Goal: Transaction & Acquisition: Purchase product/service

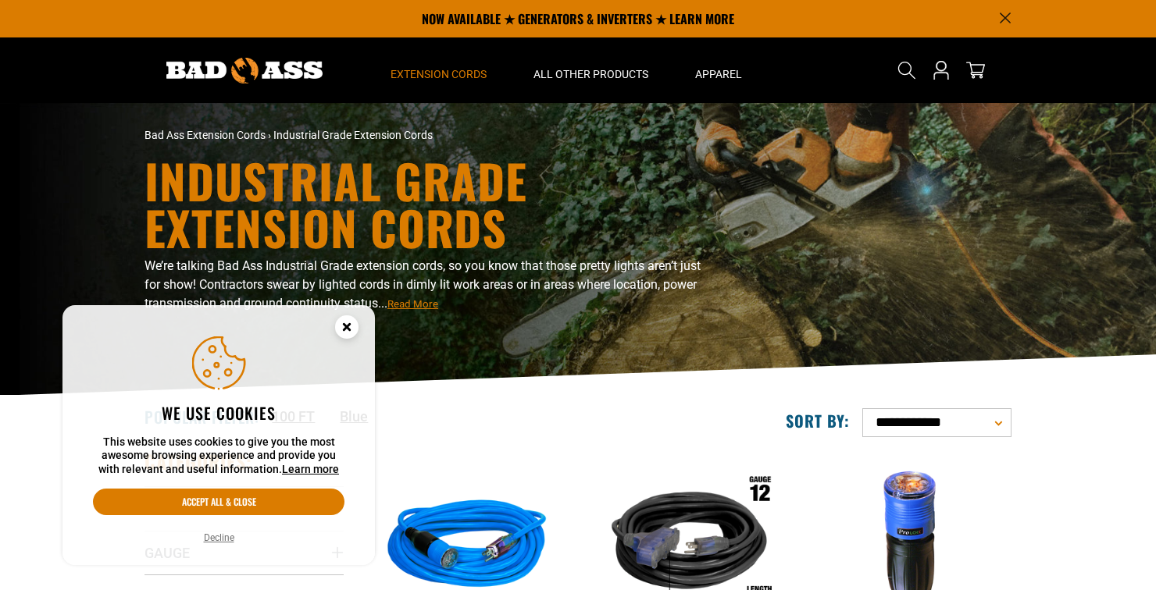
click at [342, 326] on circle "Cookie Consent" at bounding box center [346, 326] width 23 height 23
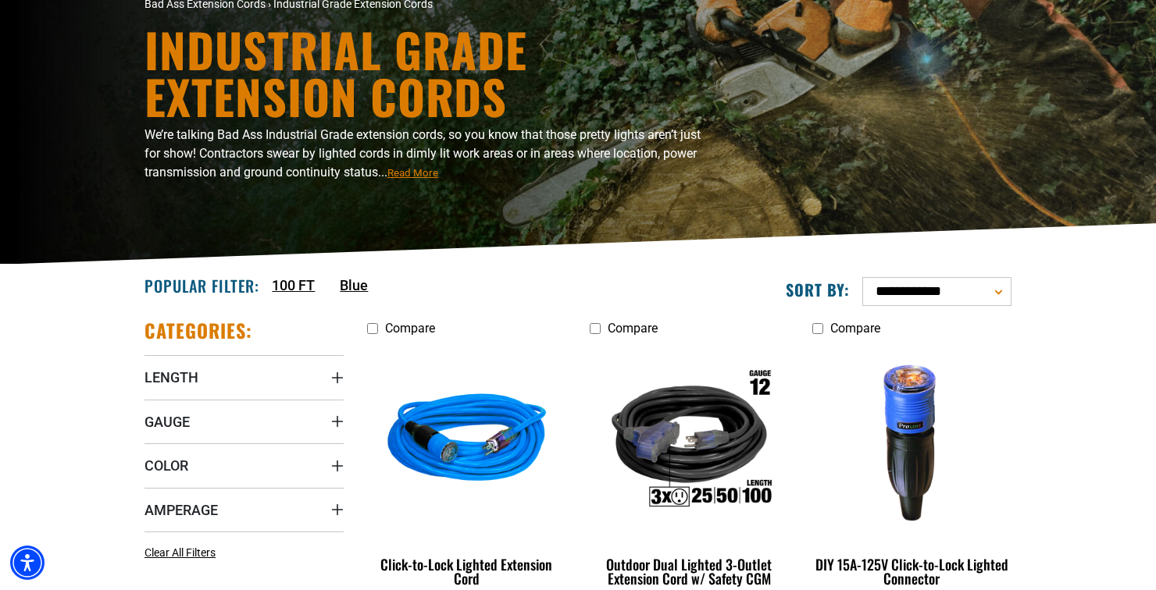
scroll to position [131, 0]
click at [340, 377] on icon "Length" at bounding box center [337, 377] width 11 height 11
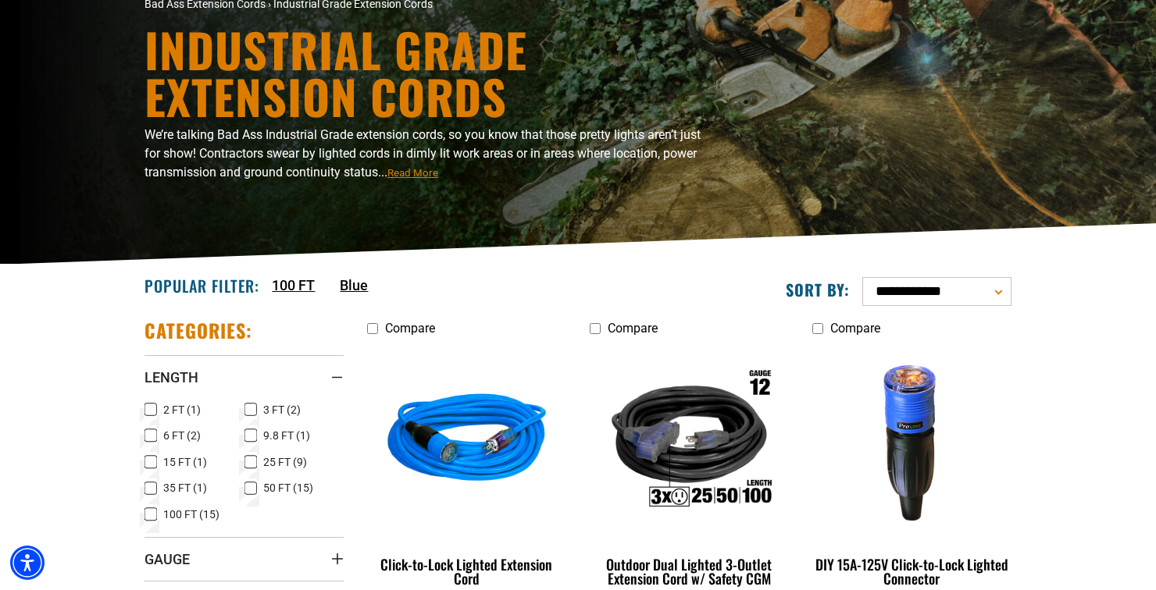
click at [144, 511] on rect at bounding box center [150, 514] width 12 height 12
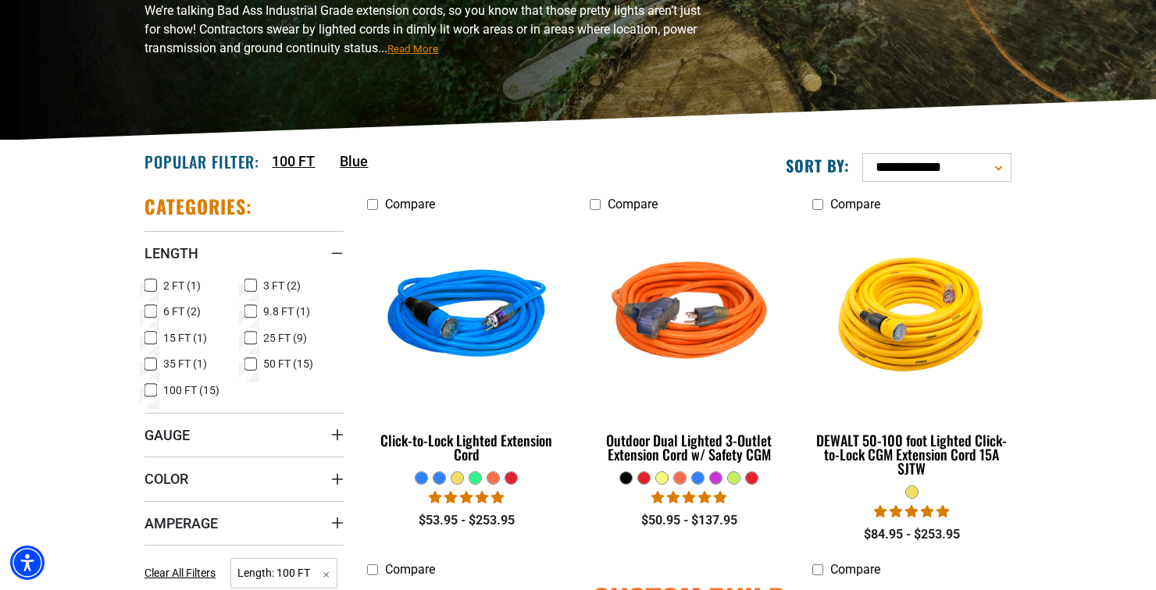
scroll to position [265, 0]
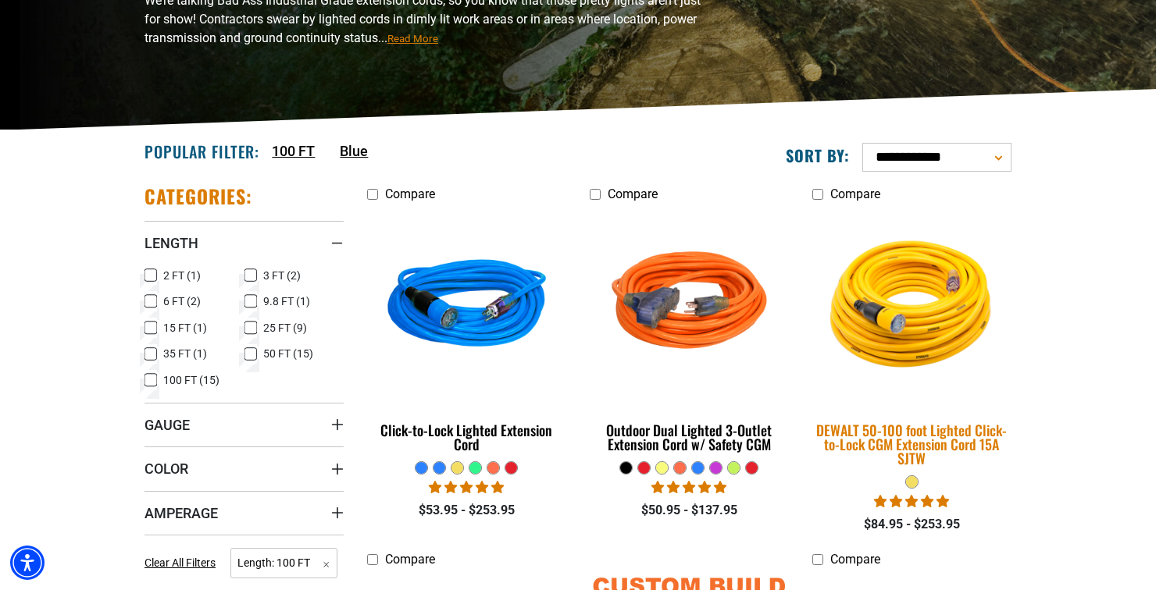
click at [859, 437] on div "DEWALT 50-100 foot Lighted Click-to-Lock CGM Extension Cord 15A SJTW" at bounding box center [911, 444] width 199 height 42
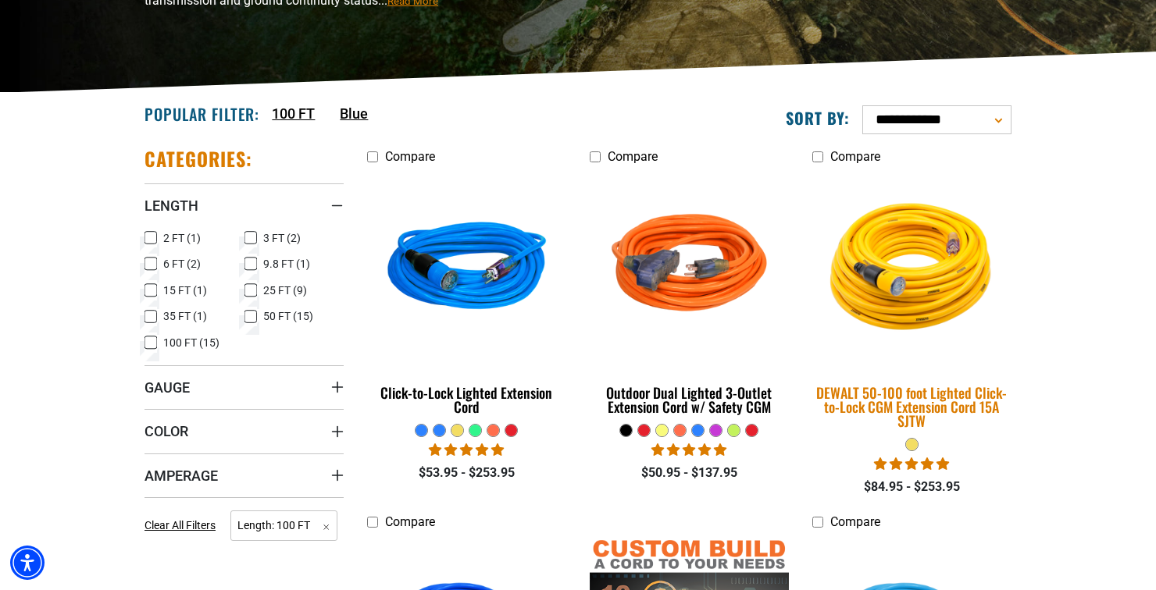
scroll to position [340, 0]
